Goal: Find specific page/section: Find specific page/section

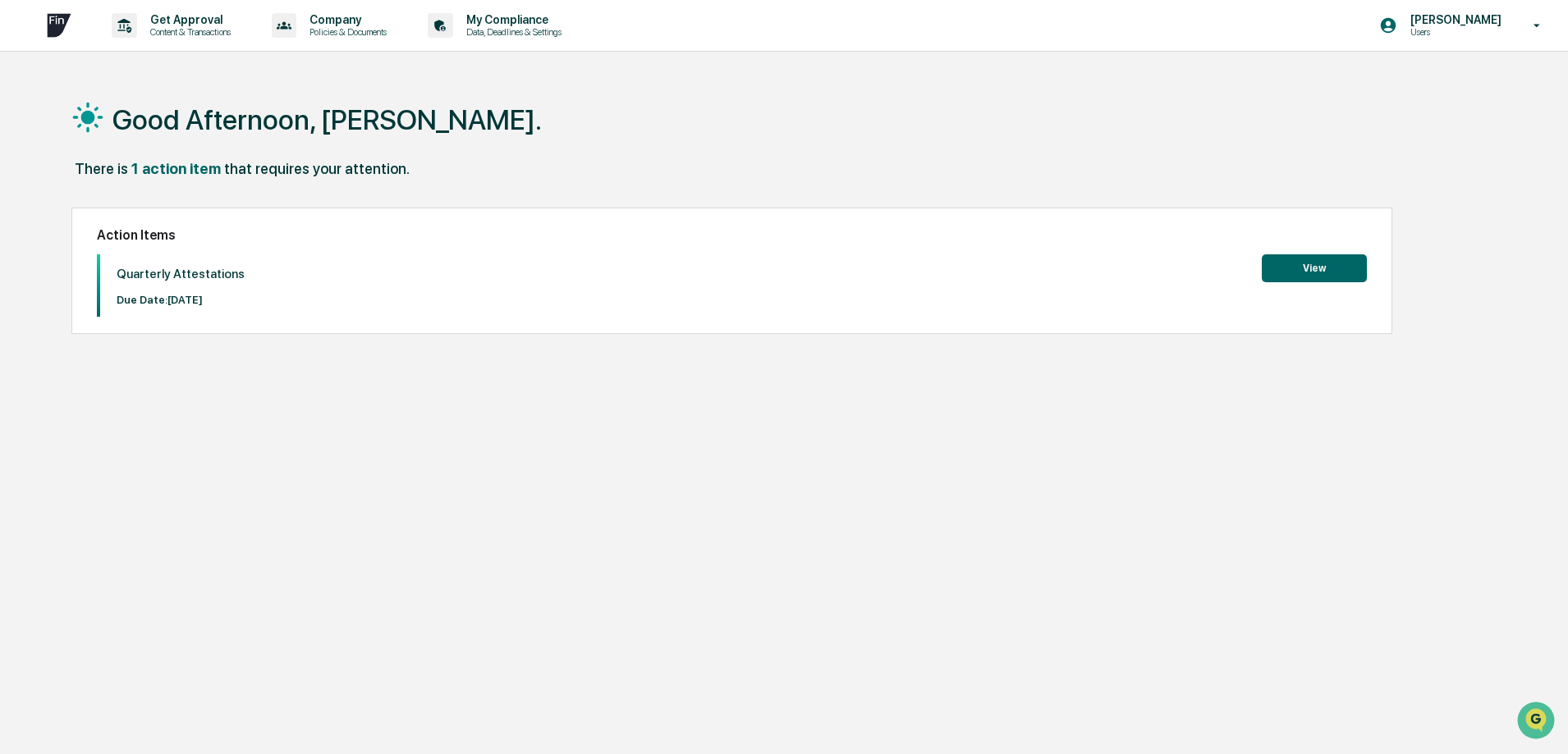
click at [190, 32] on p "Content & Transactions" at bounding box center [188, 31] width 102 height 11
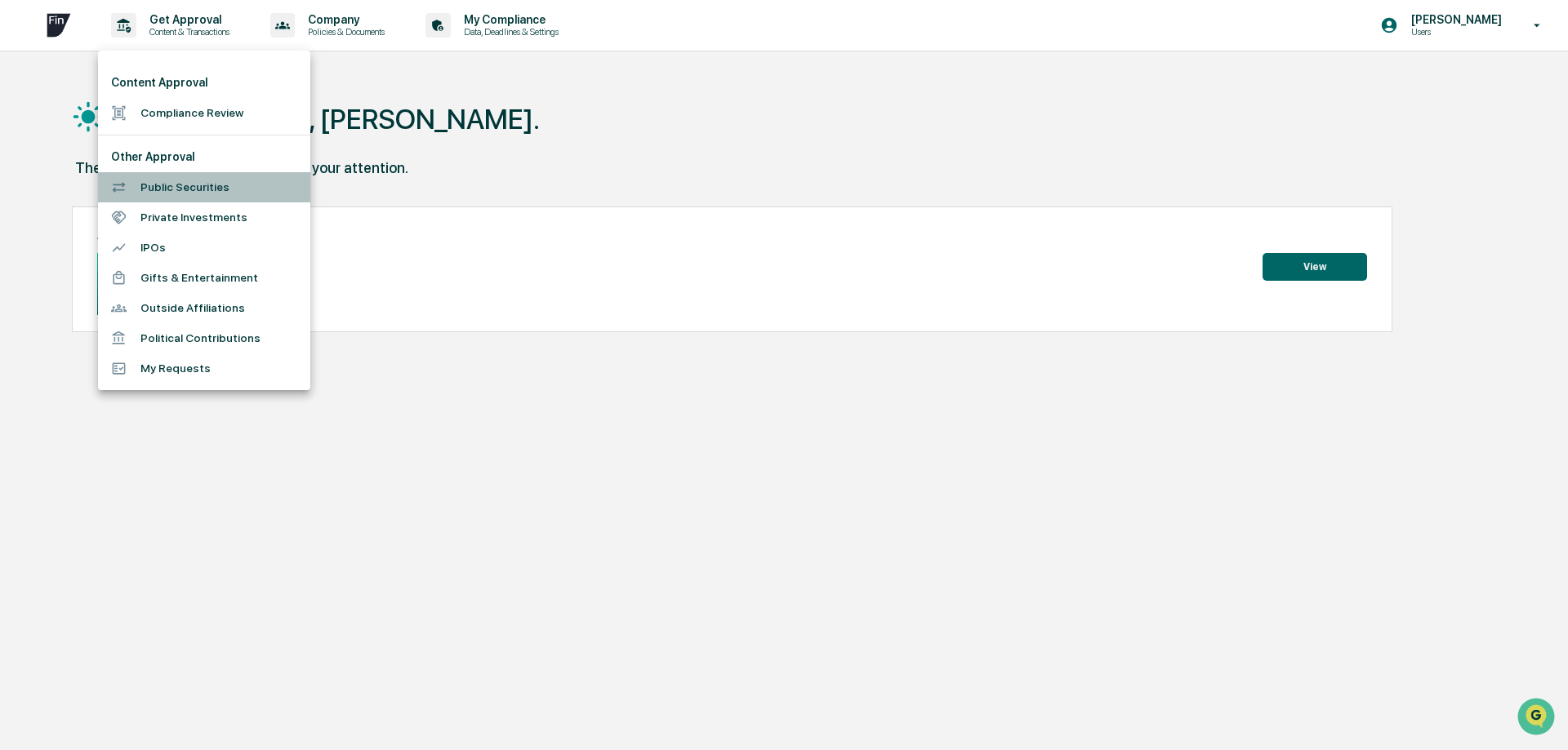
click at [188, 187] on li "Public Securities" at bounding box center [204, 187] width 212 height 30
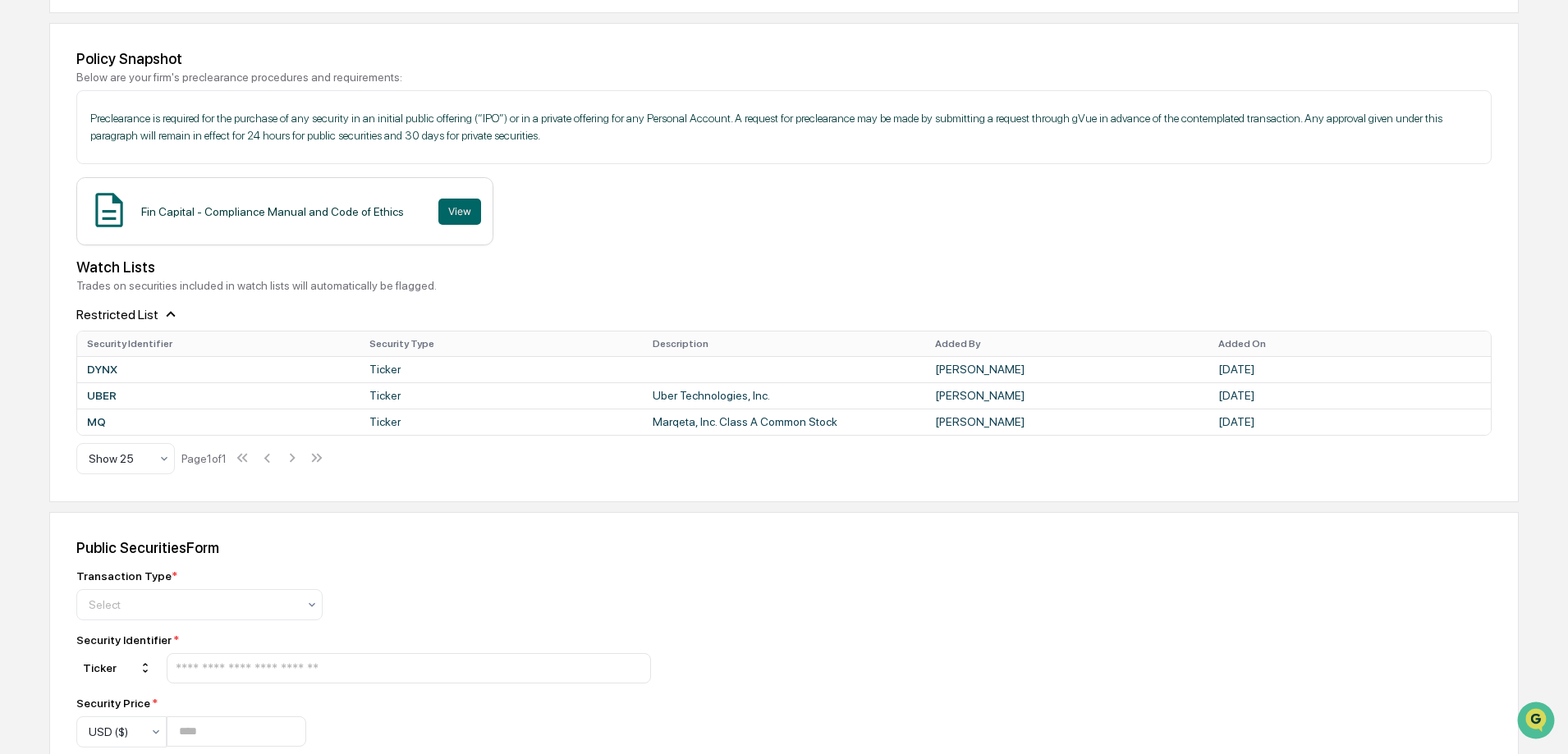
scroll to position [173, 0]
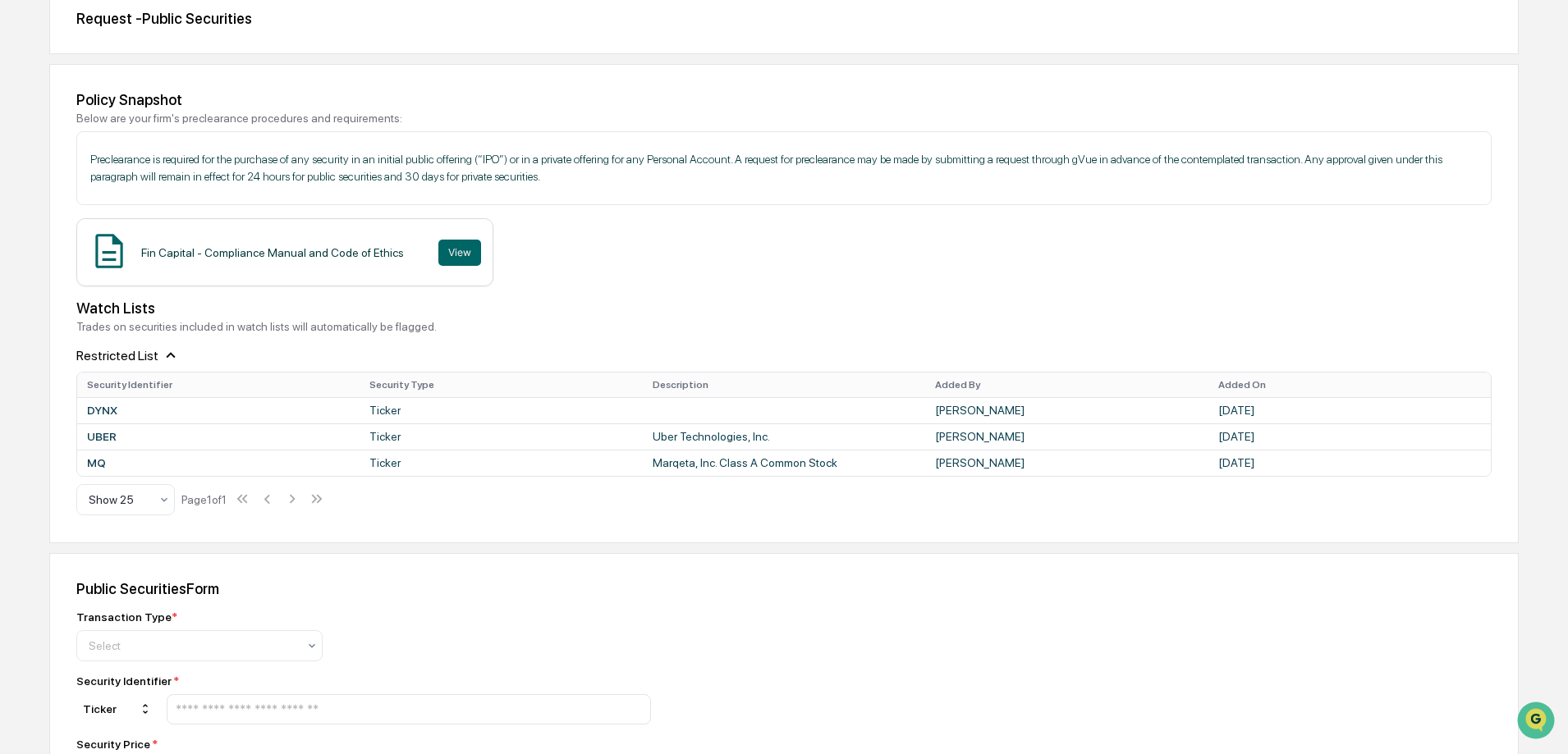
click at [756, 307] on div "Watch Lists" at bounding box center [784, 308] width 1415 height 18
click at [134, 507] on div at bounding box center [119, 500] width 61 height 17
click at [130, 656] on div "Show 100" at bounding box center [125, 671] width 97 height 33
click at [436, 548] on div "Home Get Approval Public Securities Public Securities Request - Public Securiti…" at bounding box center [784, 615] width 1568 height 1420
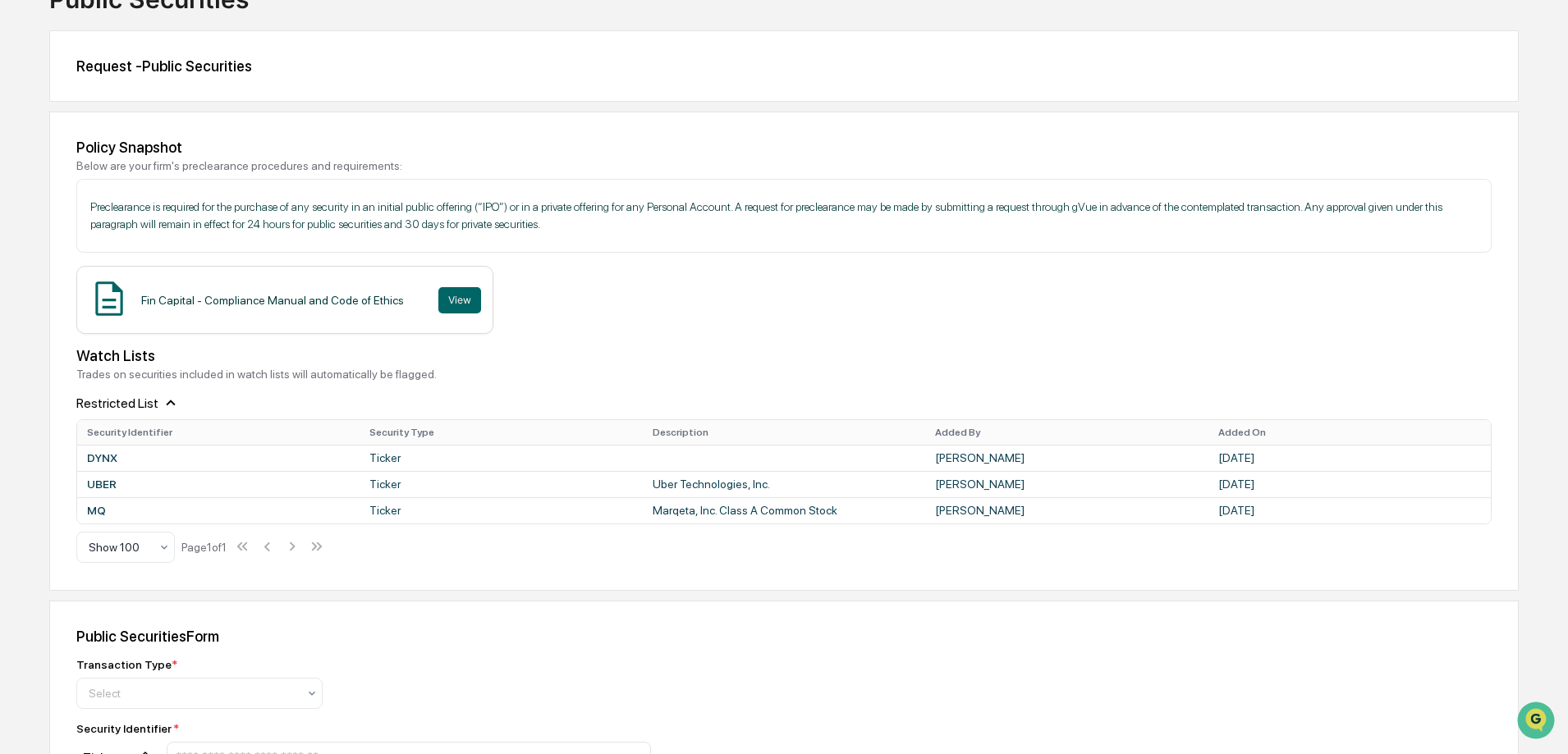
scroll to position [0, 0]
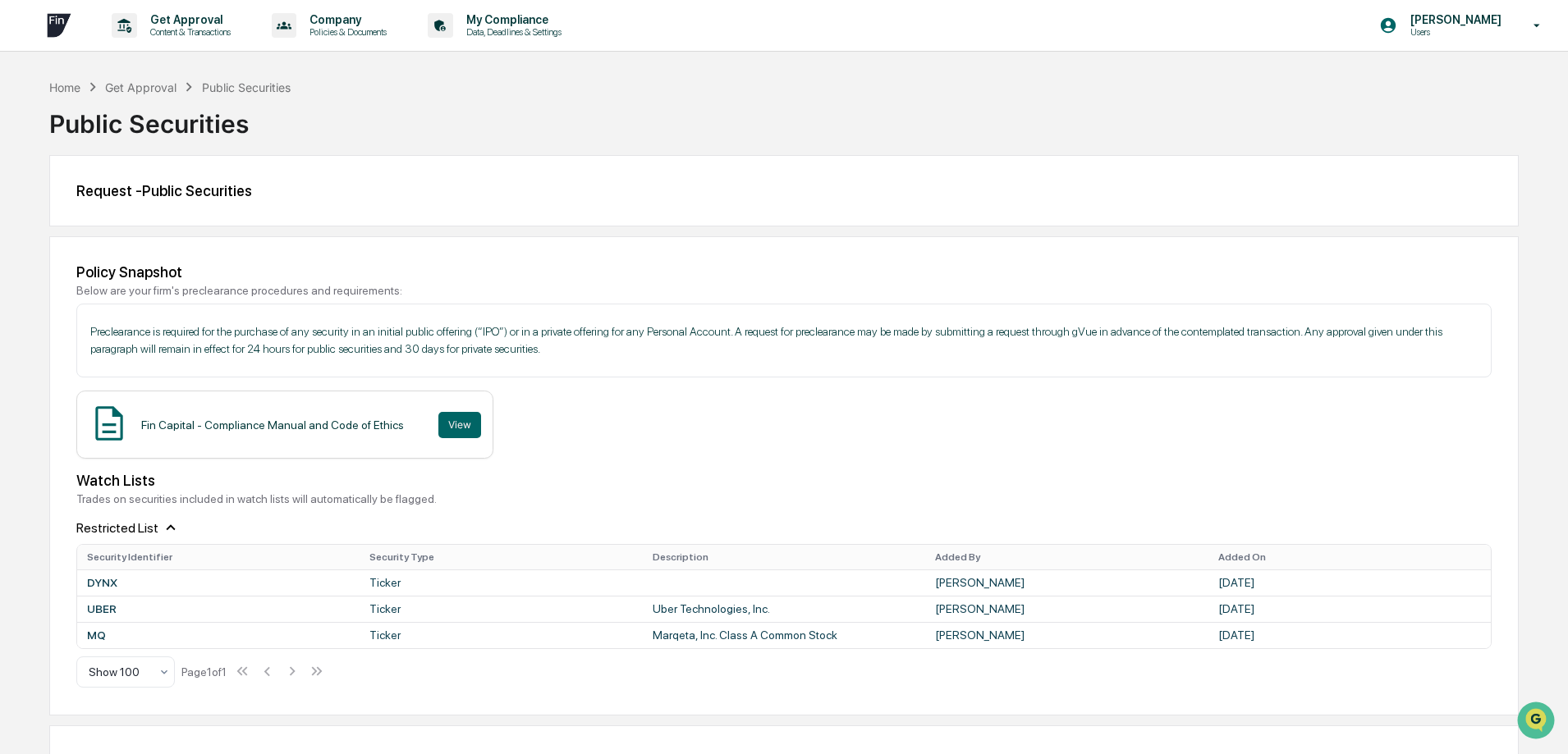
click at [112, 522] on div "Restricted List" at bounding box center [784, 521] width 1415 height 31
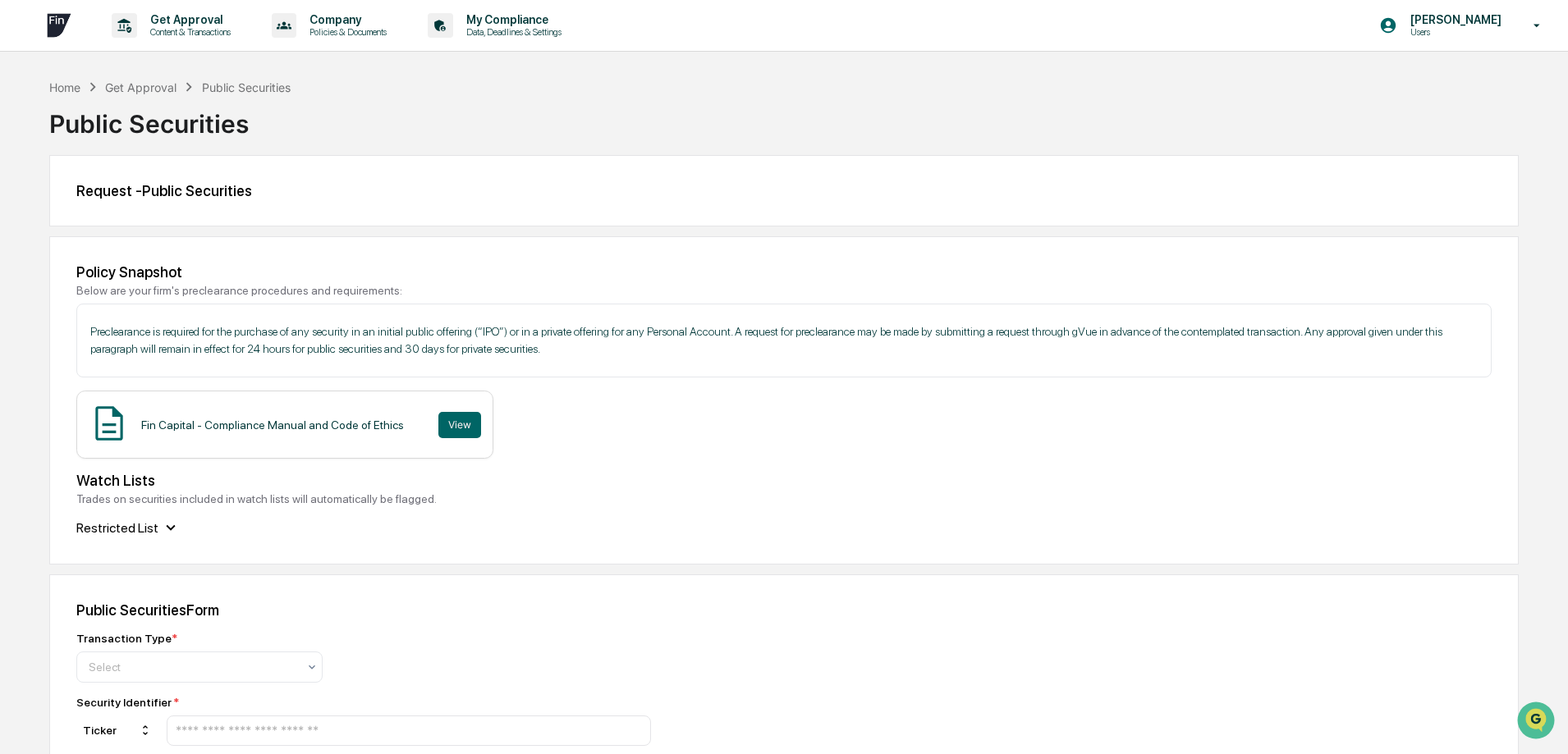
click at [112, 522] on div "Restricted List" at bounding box center [784, 521] width 1415 height 31
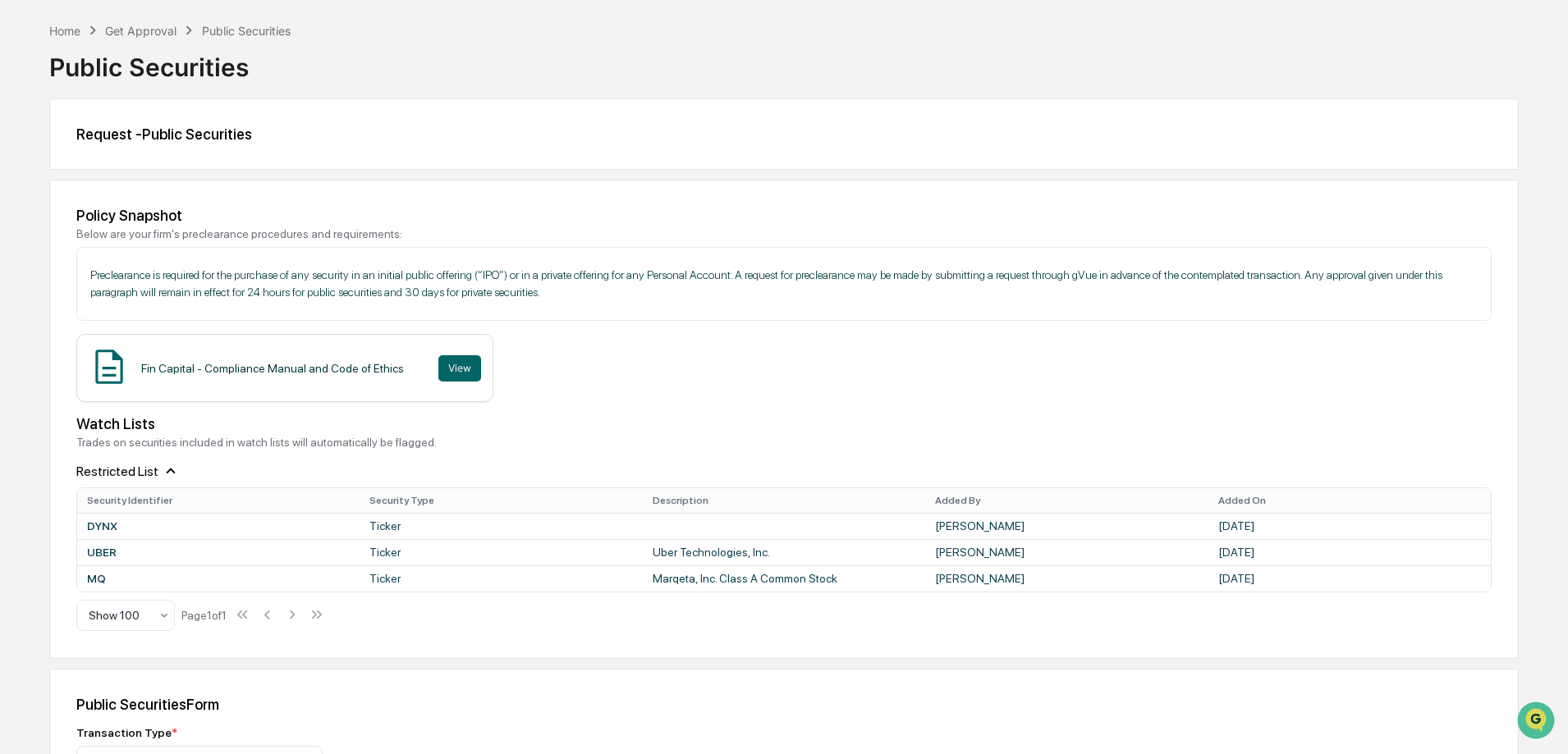
scroll to position [82, 0]
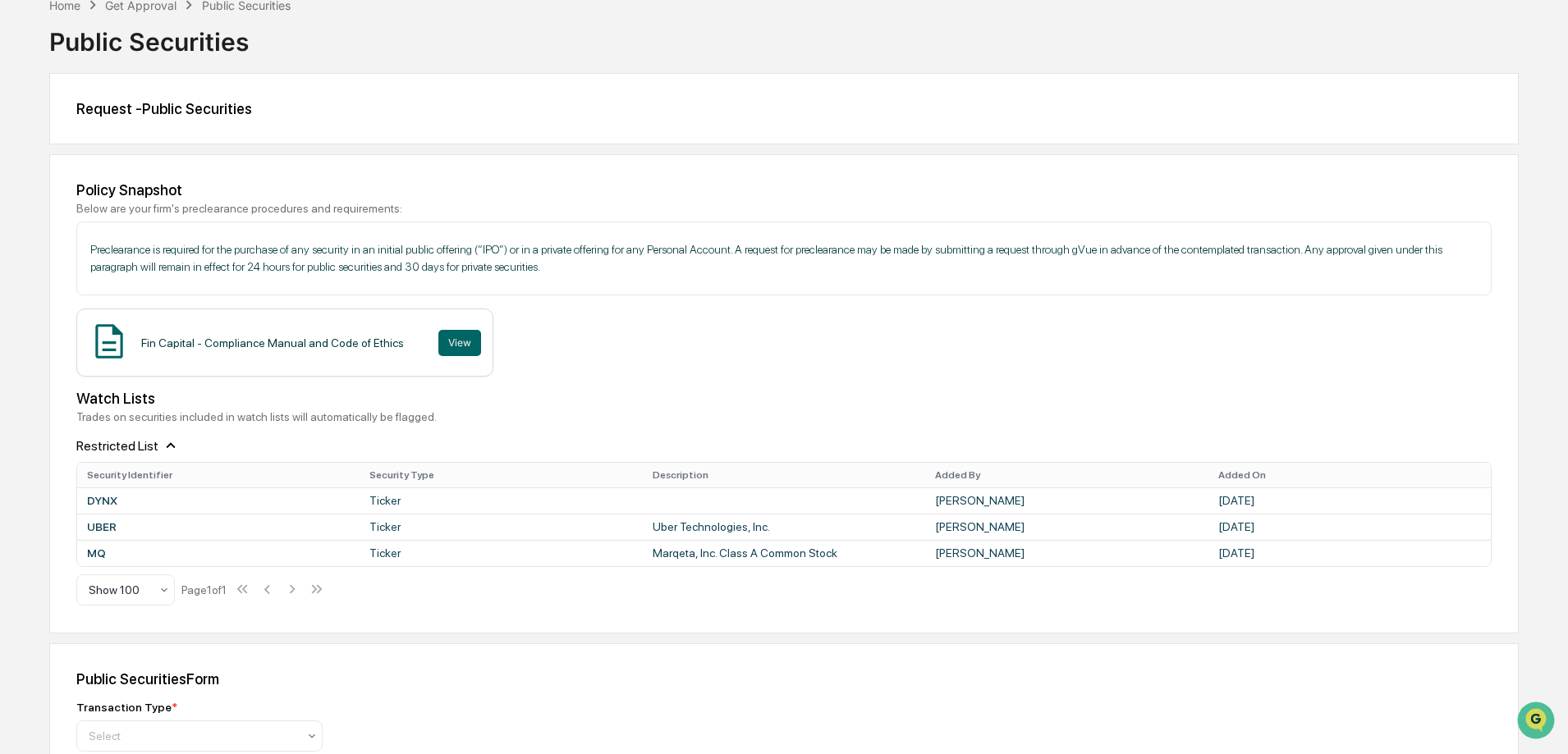
click at [901, 620] on div "Policy Snapshot Below are your firm's preclearance procedures and requirements:…" at bounding box center [784, 394] width 1470 height 479
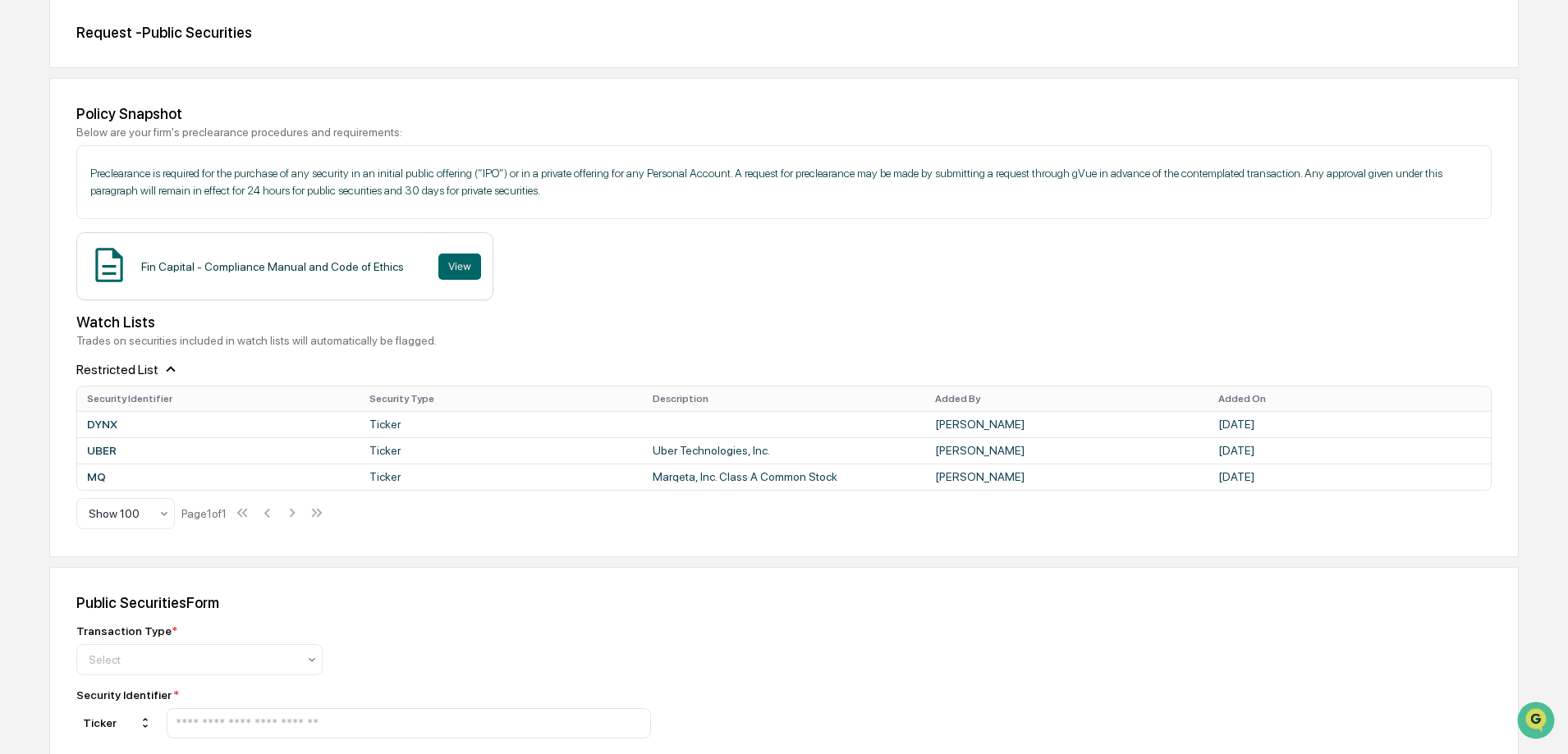
scroll to position [0, 0]
